Goal: Book appointment/travel/reservation

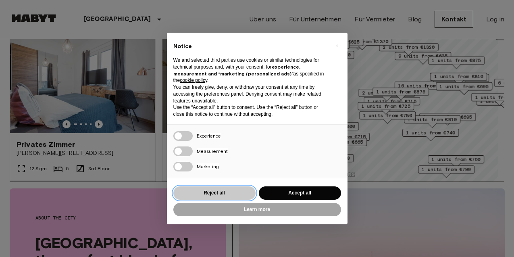
click at [209, 193] on button "Reject all" at bounding box center [214, 192] width 82 height 13
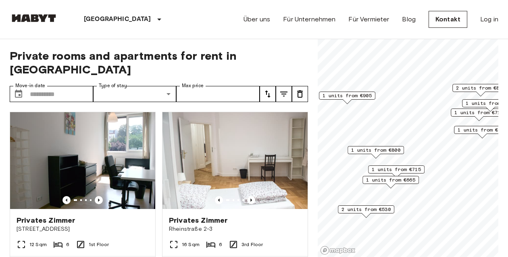
click at [411, 181] on span "1 units from €665" at bounding box center [390, 179] width 49 height 7
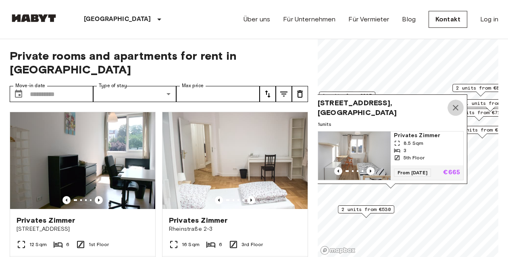
click at [452, 103] on icon "Map marker" at bounding box center [456, 108] width 10 height 10
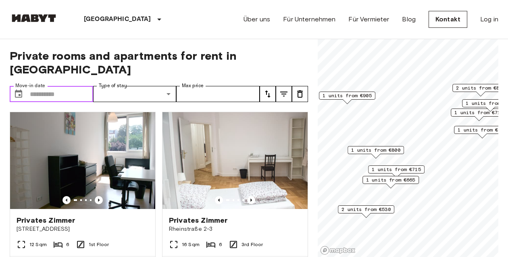
click at [81, 86] on input "Move-in date" at bounding box center [61, 94] width 63 height 16
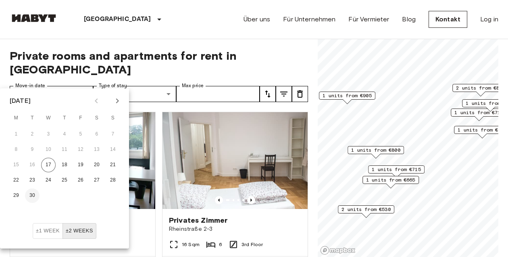
click at [33, 194] on button "30" at bounding box center [32, 195] width 15 height 15
type input "**********"
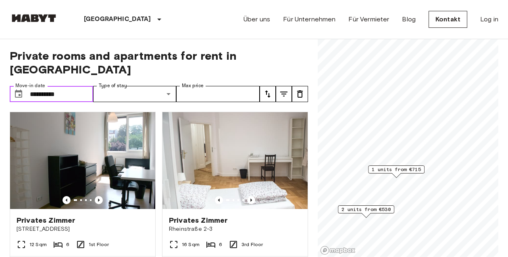
click at [396, 169] on span "1 units from €715" at bounding box center [396, 169] width 49 height 7
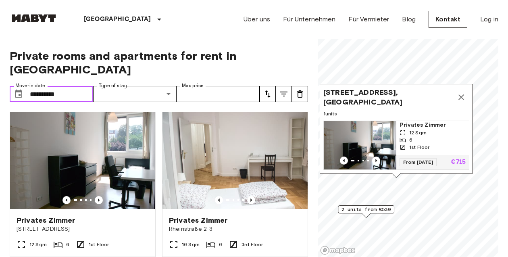
click at [435, 136] on div "6" at bounding box center [432, 139] width 66 height 7
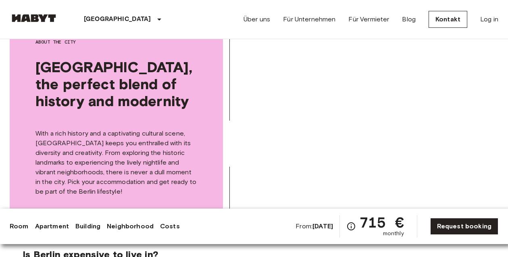
scroll to position [1076, 0]
